Goal: Information Seeking & Learning: Learn about a topic

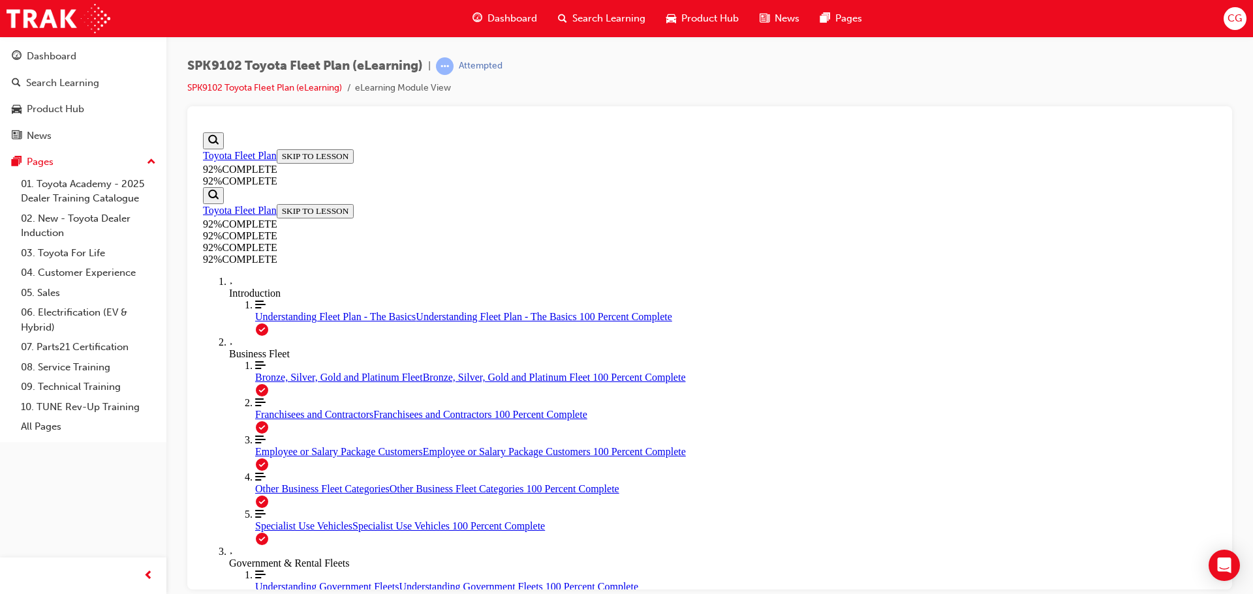
scroll to position [48, 0]
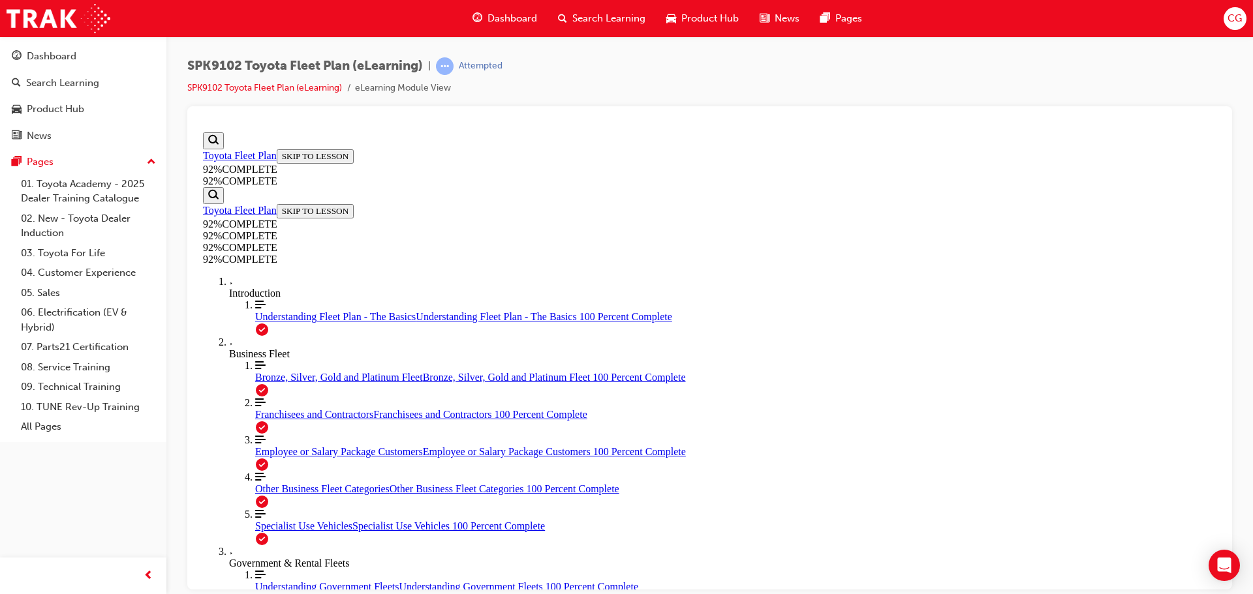
drag, startPoint x: 662, startPoint y: 378, endPoint x: 771, endPoint y: 435, distance: 122.6
drag, startPoint x: 813, startPoint y: 499, endPoint x: 812, endPoint y: 509, distance: 9.9
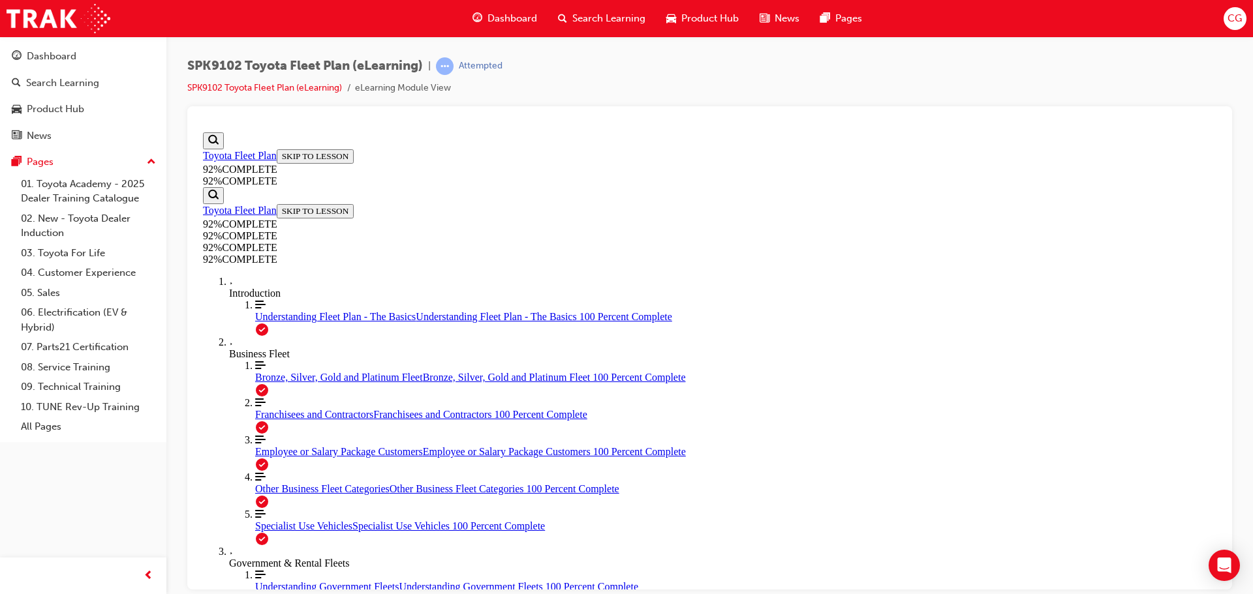
drag, startPoint x: 836, startPoint y: 551, endPoint x: 839, endPoint y: 535, distance: 16.0
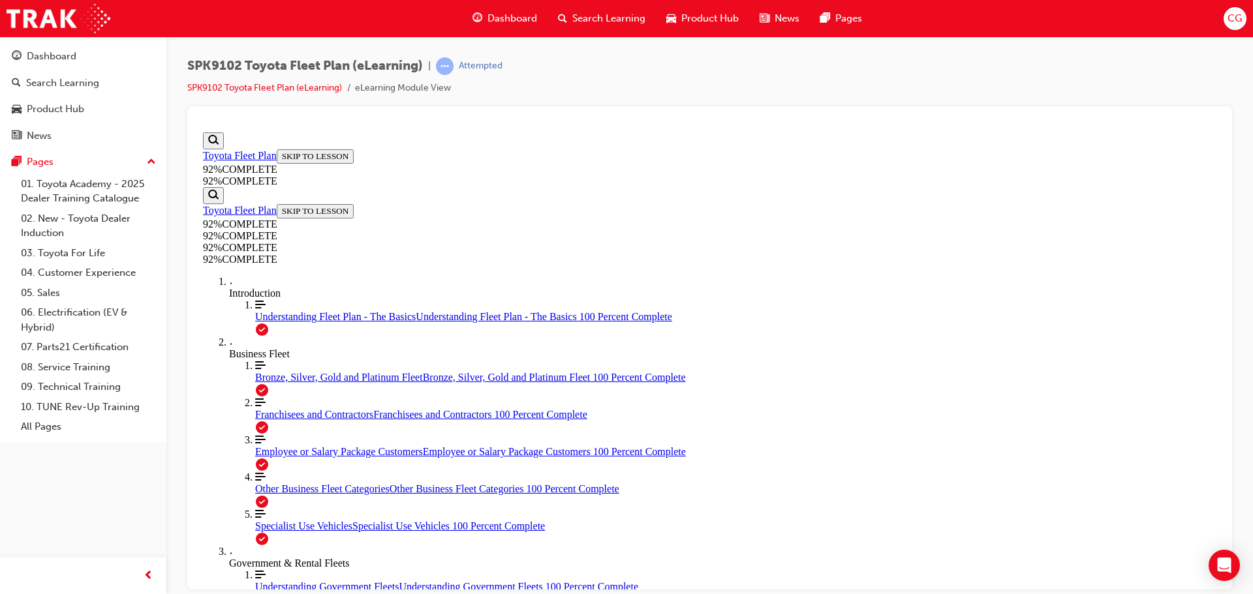
drag, startPoint x: 786, startPoint y: 521, endPoint x: 795, endPoint y: 513, distance: 12.5
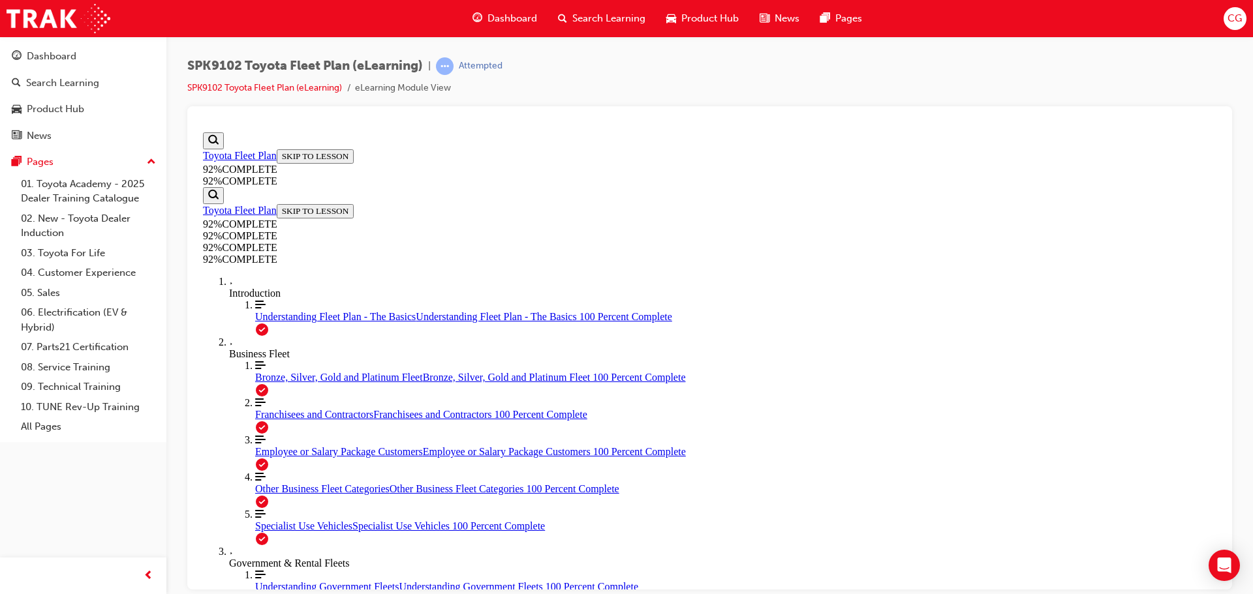
drag, startPoint x: 723, startPoint y: 324, endPoint x: 780, endPoint y: 318, distance: 57.8
drag, startPoint x: 708, startPoint y: 390, endPoint x: 801, endPoint y: 449, distance: 110.2
drag, startPoint x: 707, startPoint y: 447, endPoint x: 732, endPoint y: 455, distance: 26.0
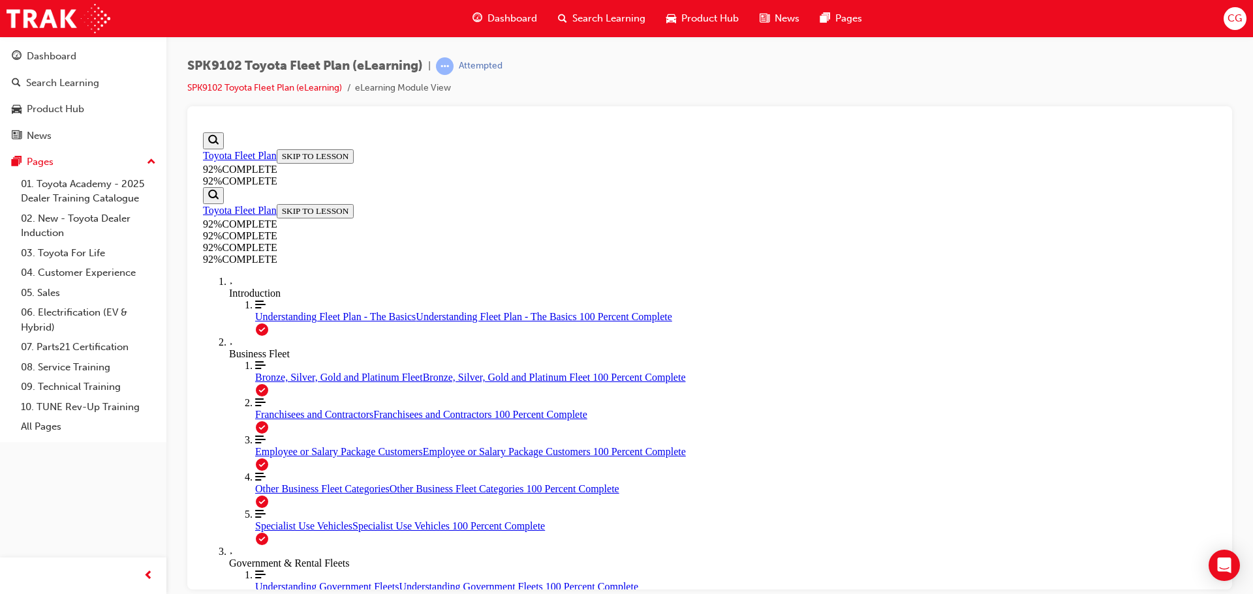
drag, startPoint x: 709, startPoint y: 393, endPoint x: 773, endPoint y: 391, distance: 64.0
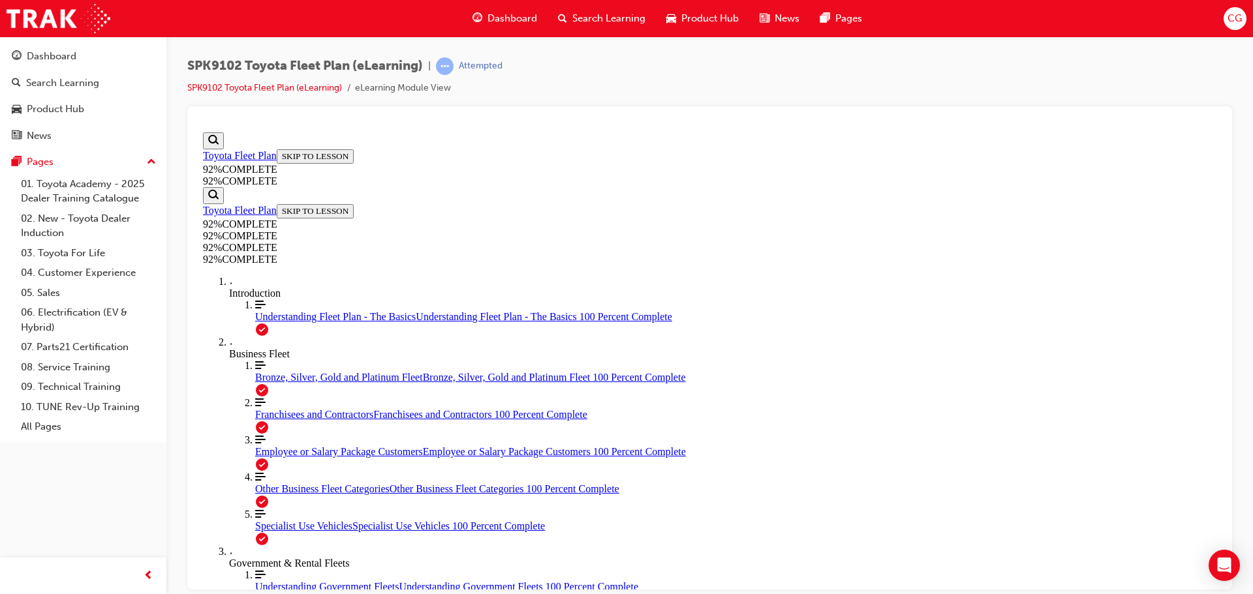
drag, startPoint x: 805, startPoint y: 554, endPoint x: 812, endPoint y: 549, distance: 8.5
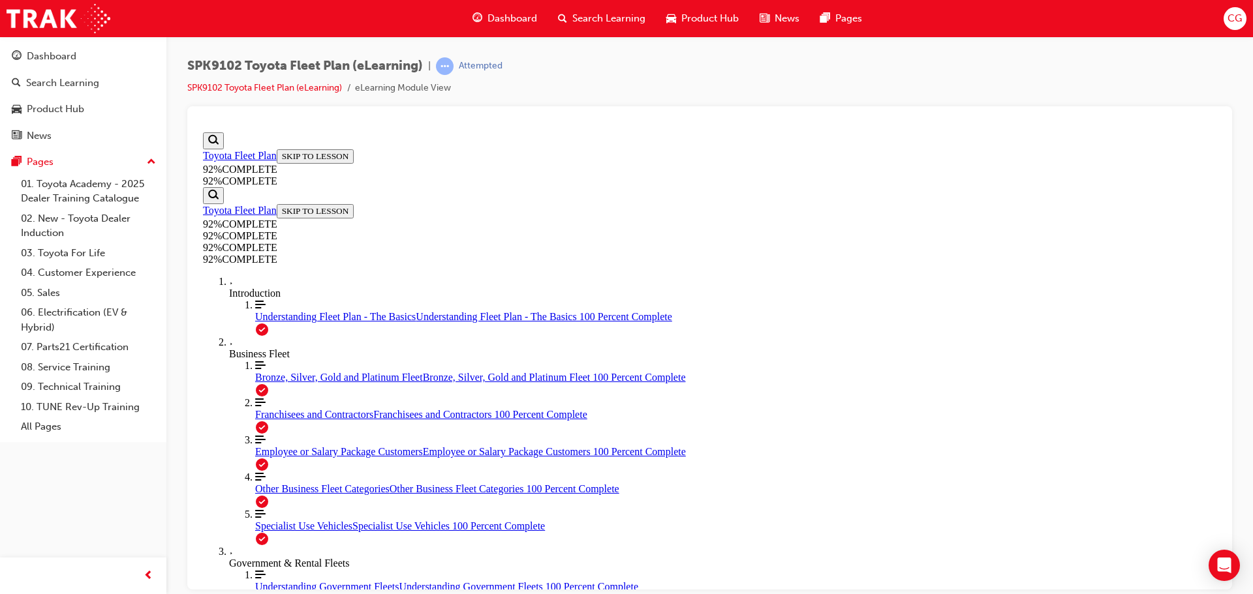
scroll to position [110, 0]
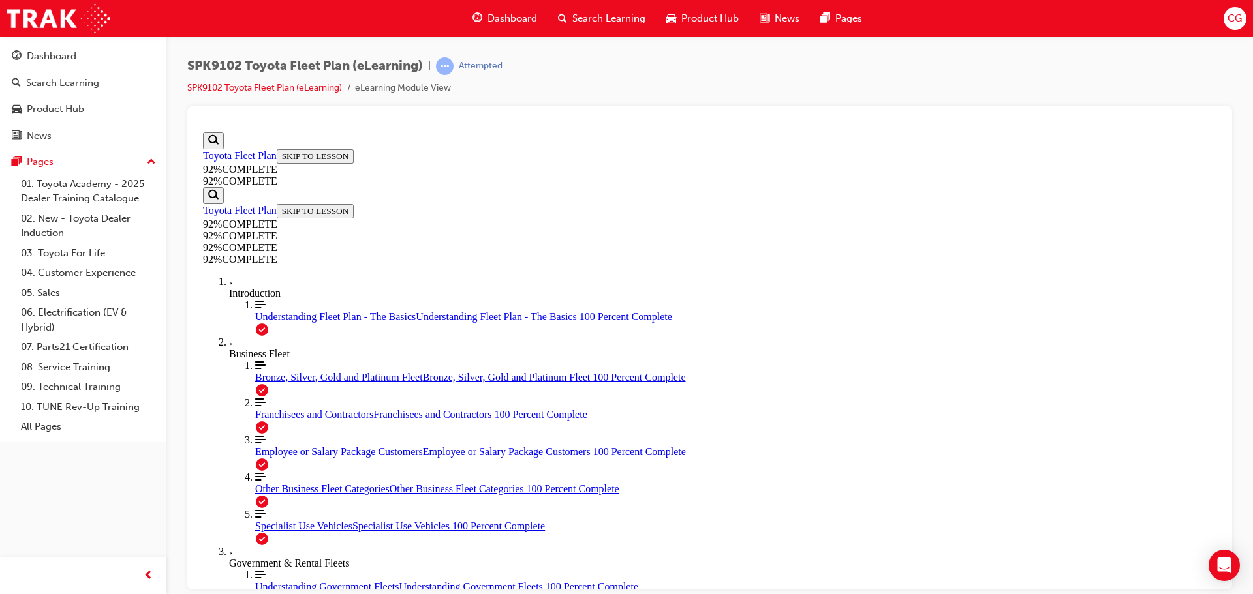
drag, startPoint x: 645, startPoint y: 402, endPoint x: 690, endPoint y: 417, distance: 47.5
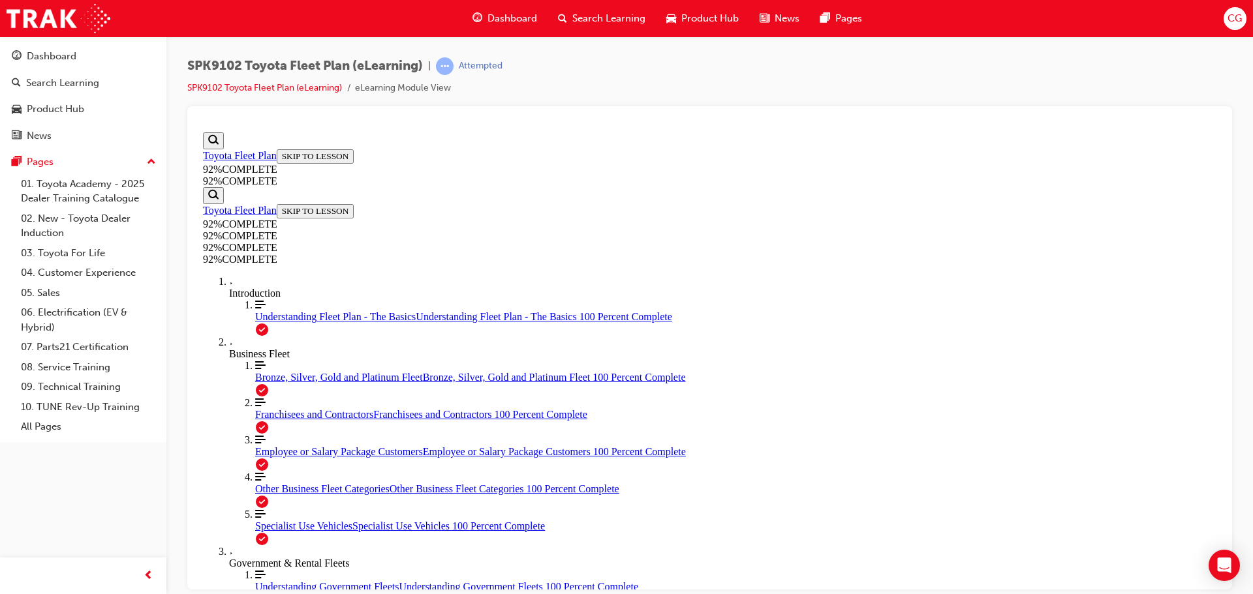
scroll to position [148, 0]
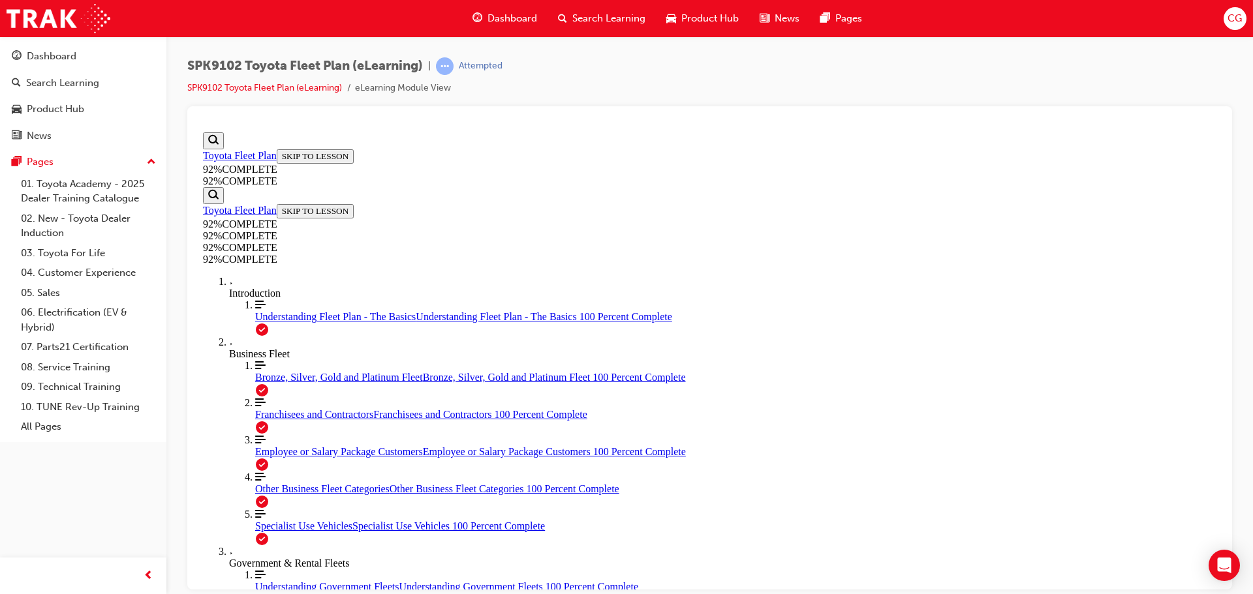
scroll to position [140, 0]
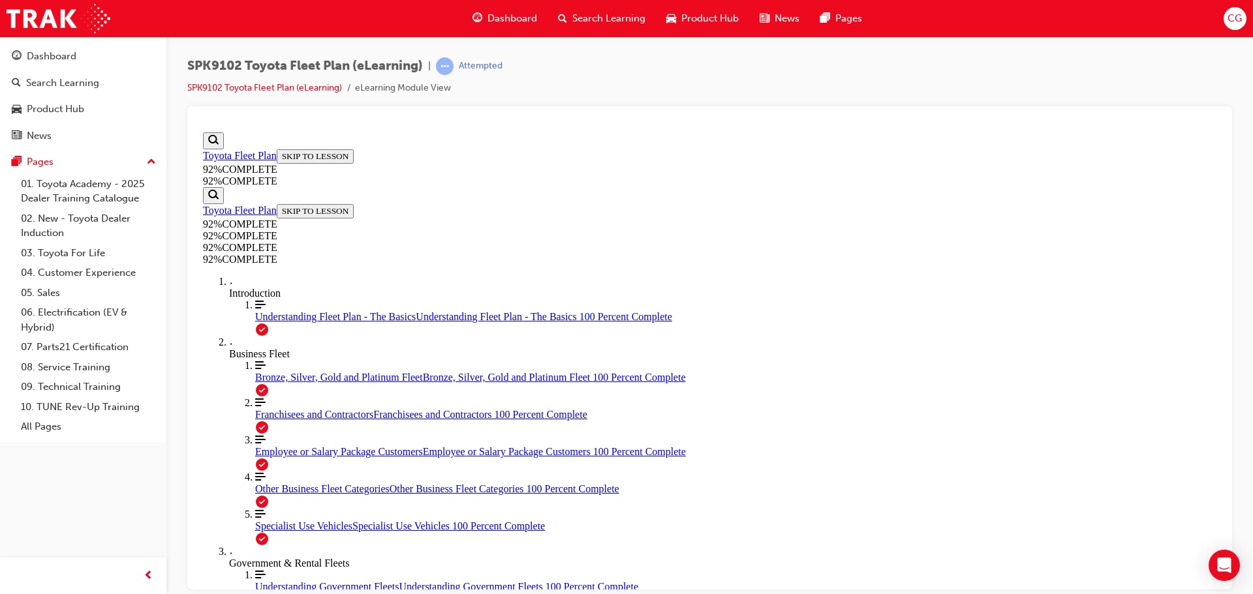
drag, startPoint x: 796, startPoint y: 566, endPoint x: 801, endPoint y: 539, distance: 27.1
